Goal: Find specific page/section: Find specific page/section

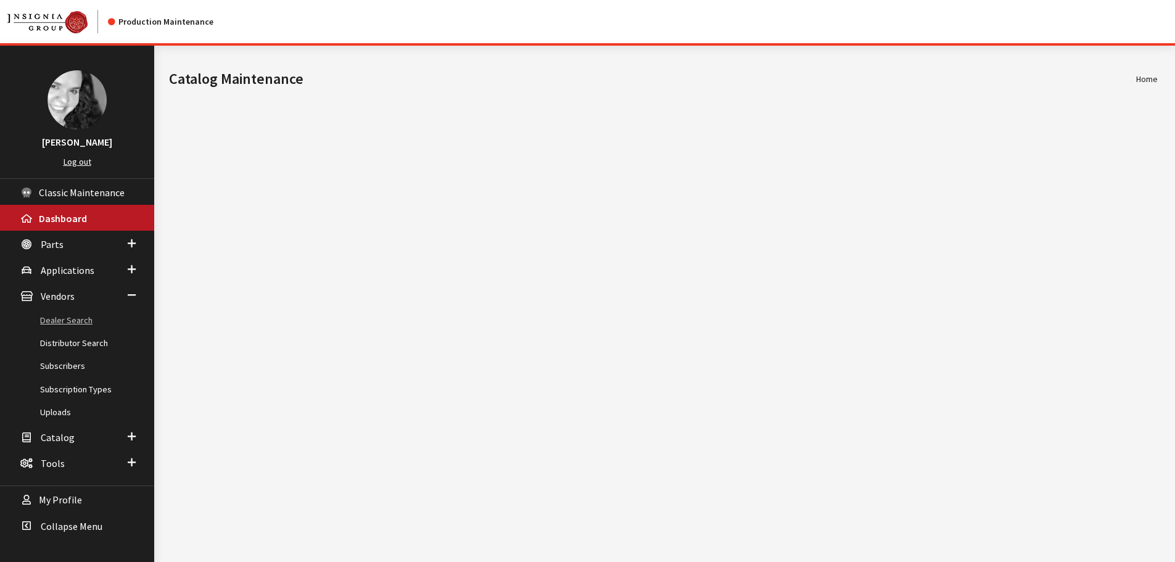
click at [65, 321] on link "Dealer Search" at bounding box center [77, 320] width 154 height 23
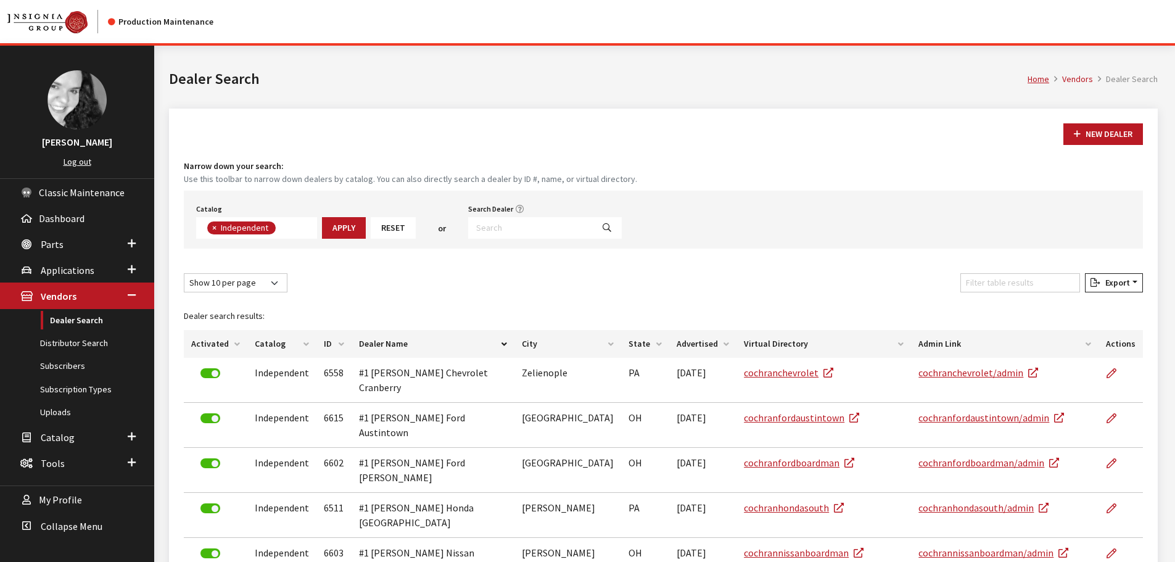
scroll to position [89, 0]
drag, startPoint x: 0, startPoint y: 0, endPoint x: 503, endPoint y: 227, distance: 552.2
click at [503, 227] on input "Search Dealer" at bounding box center [530, 228] width 125 height 22
type input "6494"
select select
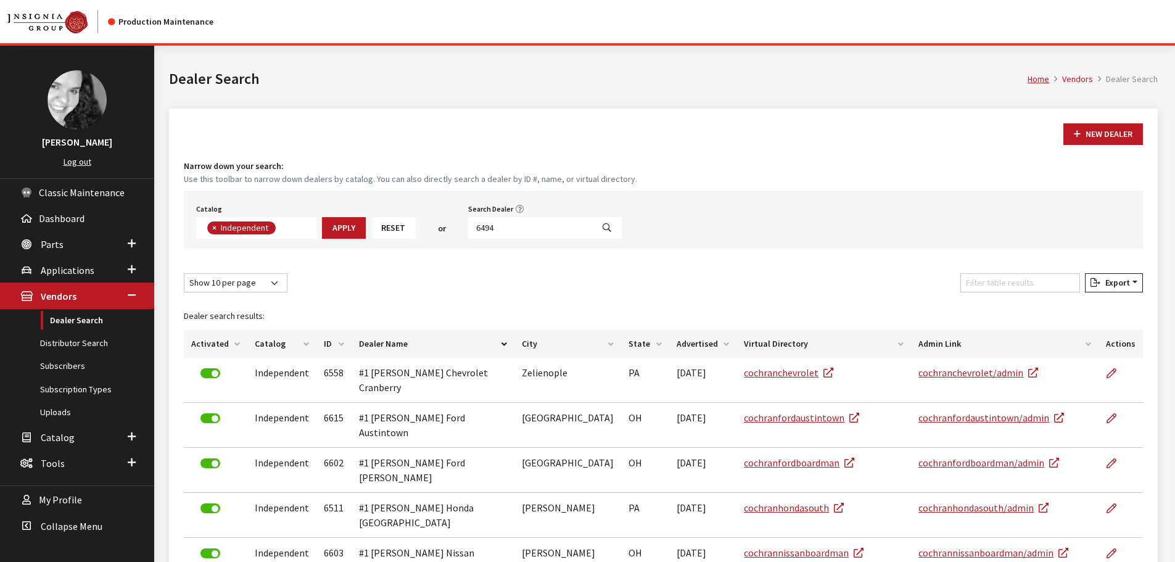
scroll to position [129, 0]
